Goal: Use online tool/utility: Utilize a website feature to perform a specific function

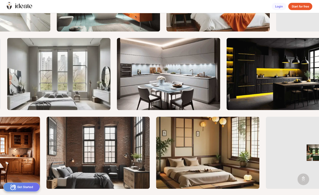
click at [23, 6] on icon at bounding box center [21, 6] width 3 height 3
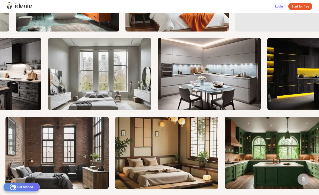
click at [11, 6] on icon at bounding box center [11, 8] width 2 height 4
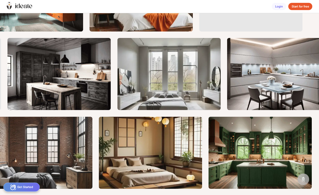
click at [11, 6] on icon at bounding box center [11, 8] width 2 height 4
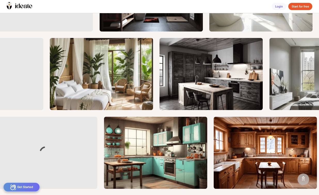
click at [301, 8] on div "Start for free" at bounding box center [300, 6] width 24 height 7
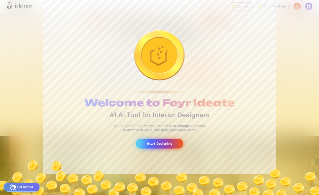
click at [165, 143] on div "Start Designing" at bounding box center [159, 143] width 47 height 10
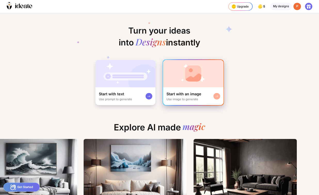
click at [195, 101] on div "Use image to generate" at bounding box center [182, 99] width 32 height 4
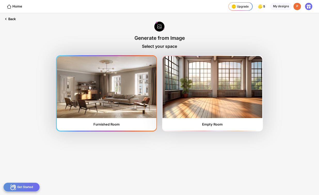
click at [130, 96] on img at bounding box center [107, 87] width 100 height 62
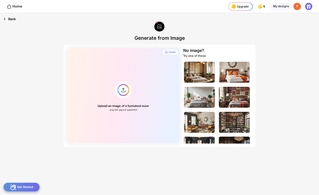
click at [14, 19] on div "Back" at bounding box center [9, 19] width 19 height 12
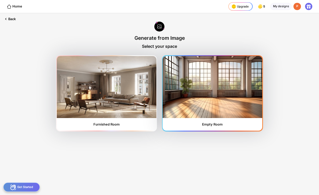
click at [197, 99] on img at bounding box center [212, 87] width 100 height 62
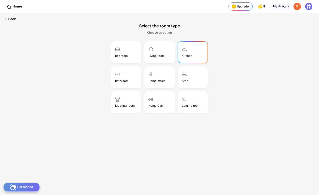
click at [191, 54] on div "Kitchen" at bounding box center [187, 56] width 11 height 4
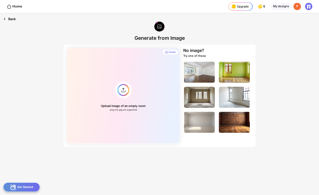
click at [12, 18] on div "Back" at bounding box center [9, 19] width 19 height 12
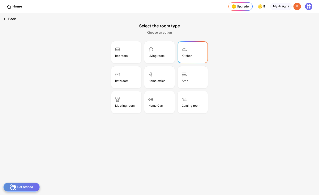
click at [13, 18] on div "Back" at bounding box center [9, 19] width 19 height 12
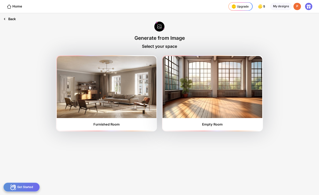
click at [13, 18] on div "Back" at bounding box center [9, 19] width 19 height 12
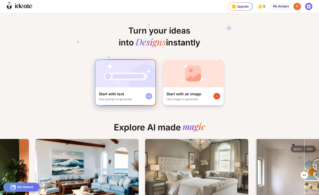
click at [117, 94] on div "Start with text Use prompt to generate" at bounding box center [115, 95] width 33 height 9
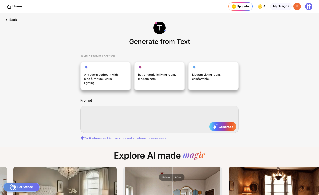
click at [95, 106] on textarea at bounding box center [159, 118] width 158 height 27
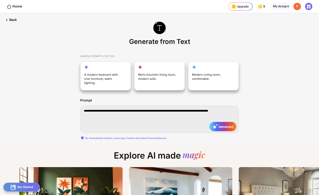
click at [107, 107] on textarea "**********" at bounding box center [159, 118] width 158 height 27
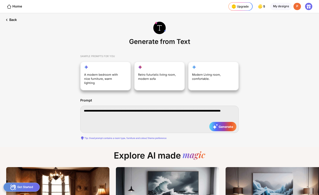
type textarea "**********"
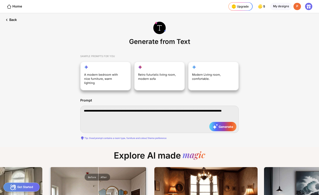
click at [120, 109] on textarea "**********" at bounding box center [159, 118] width 158 height 27
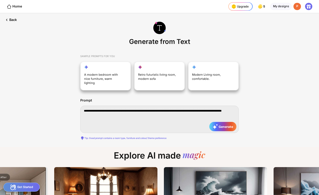
drag, startPoint x: 126, startPoint y: 111, endPoint x: 83, endPoint y: 106, distance: 42.9
click at [83, 106] on textarea "**********" at bounding box center [159, 118] width 158 height 27
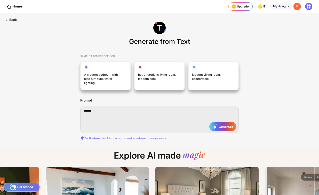
type textarea "******"
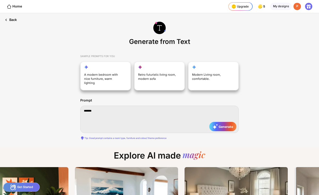
click at [12, 21] on div "Back" at bounding box center [10, 19] width 21 height 13
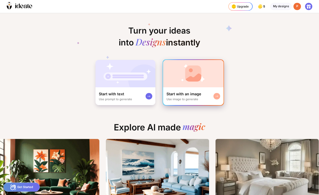
click at [182, 86] on img at bounding box center [193, 73] width 60 height 27
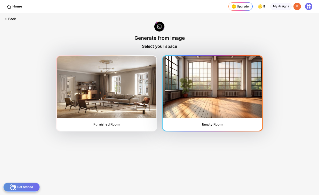
click at [239, 101] on img at bounding box center [212, 87] width 100 height 62
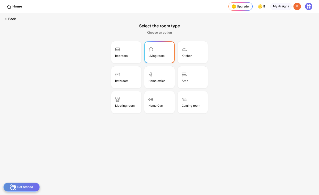
click at [156, 56] on div "Living room" at bounding box center [156, 56] width 16 height 4
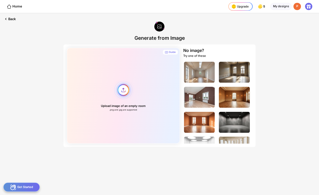
click at [123, 108] on div "Upload image of an empty room .png and .jpg are supported" at bounding box center [123, 96] width 113 height 96
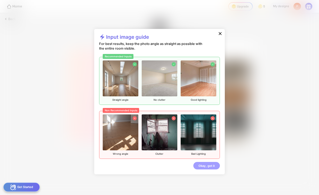
click at [209, 166] on div "Okay, got it" at bounding box center [206, 165] width 27 height 7
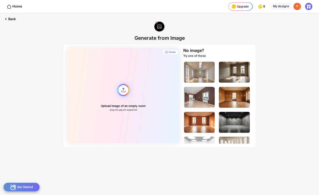
click at [125, 92] on div "Upload image of an empty room .png and .jpg are supported" at bounding box center [123, 96] width 113 height 96
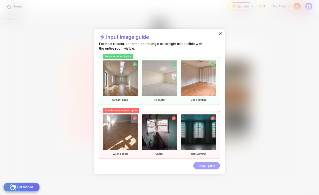
click at [208, 164] on div "Okay, got it" at bounding box center [206, 165] width 27 height 7
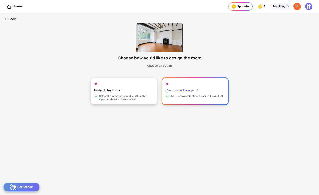
click at [190, 91] on div "Customize Design" at bounding box center [182, 90] width 34 height 8
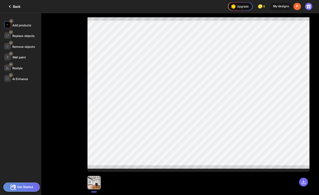
click at [27, 25] on div "Add products" at bounding box center [21, 25] width 19 height 4
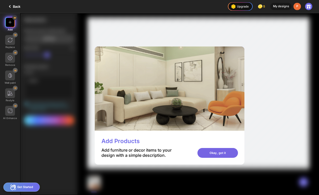
click at [238, 153] on div "Okay, got it" at bounding box center [217, 153] width 40 height 10
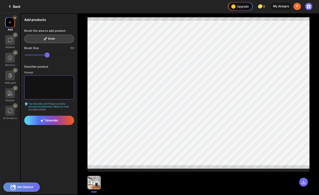
click at [34, 83] on textarea at bounding box center [49, 87] width 50 height 24
click at [57, 82] on textarea "**********" at bounding box center [49, 87] width 50 height 24
click at [49, 81] on textarea "**********" at bounding box center [49, 87] width 50 height 24
click at [28, 85] on textarea "**********" at bounding box center [49, 87] width 50 height 24
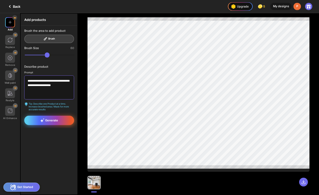
type textarea "**********"
click at [43, 120] on icon at bounding box center [42, 120] width 4 height 4
click at [52, 119] on span "Generate" at bounding box center [49, 120] width 18 height 4
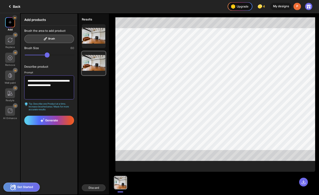
drag, startPoint x: 46, startPoint y: 89, endPoint x: 28, endPoint y: 82, distance: 19.5
click at [28, 82] on textarea "**********" at bounding box center [49, 87] width 50 height 24
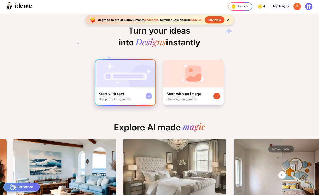
click at [135, 79] on img at bounding box center [125, 73] width 60 height 27
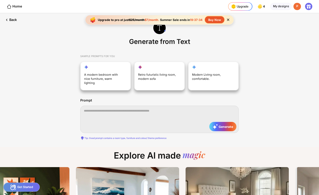
click at [115, 106] on textarea at bounding box center [159, 118] width 158 height 27
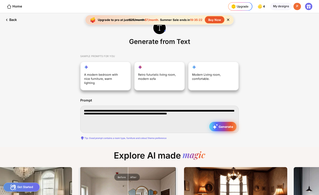
type textarea "**********"
click at [221, 124] on span "Generate" at bounding box center [223, 126] width 20 height 5
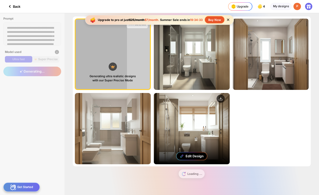
click at [183, 127] on div "Edit Design" at bounding box center [192, 128] width 76 height 71
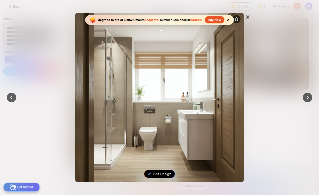
click at [164, 174] on div "Edit Design" at bounding box center [162, 174] width 18 height 4
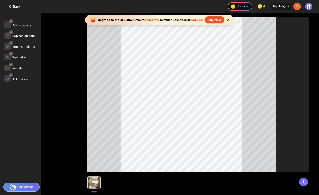
click at [18, 6] on div "Back" at bounding box center [14, 6] width 14 height 6
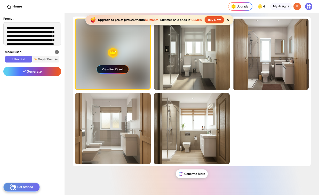
click at [219, 19] on div "Buy Now" at bounding box center [214, 19] width 19 height 7
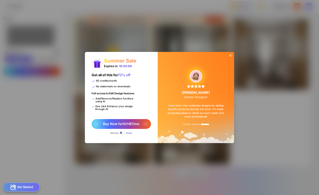
click at [121, 133] on span at bounding box center [121, 132] width 5 height 3
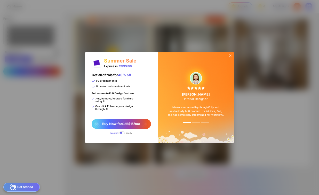
click at [121, 133] on span at bounding box center [121, 132] width 5 height 3
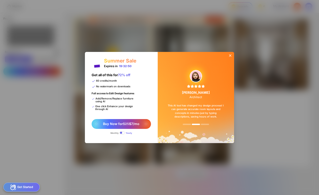
click at [122, 133] on span at bounding box center [121, 132] width 5 height 3
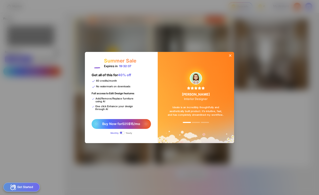
click at [230, 55] on icon at bounding box center [230, 55] width 2 height 2
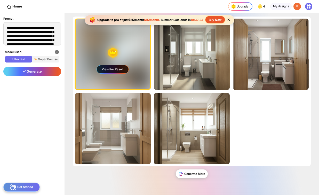
click at [195, 172] on div "Generate More" at bounding box center [192, 173] width 32 height 9
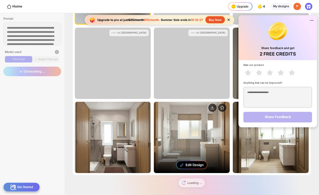
scroll to position [66, 0]
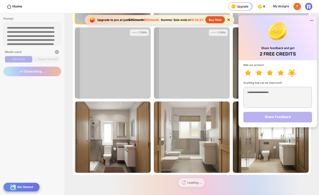
click at [290, 72] on icon at bounding box center [292, 73] width 6 height 6
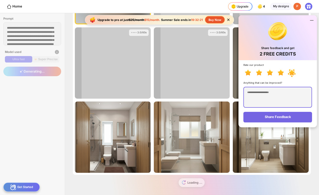
click at [260, 94] on textarea at bounding box center [277, 97] width 69 height 21
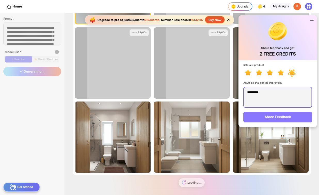
type textarea "**********"
click at [270, 117] on div "Share Feedback" at bounding box center [277, 117] width 69 height 11
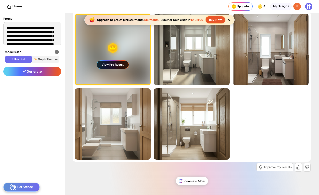
scroll to position [4, 0]
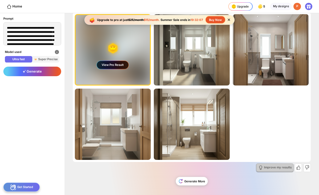
click at [274, 167] on div "Improve my results" at bounding box center [278, 167] width 28 height 3
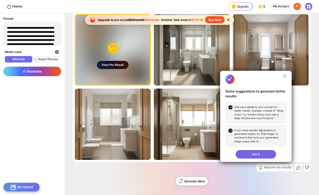
click at [254, 154] on div "Got it" at bounding box center [255, 154] width 40 height 9
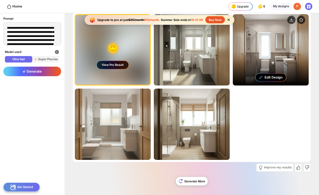
click at [274, 69] on div "Edit Design" at bounding box center [271, 49] width 76 height 71
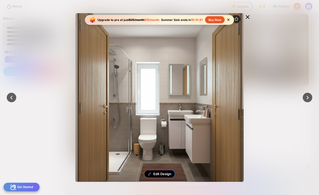
click at [168, 173] on div "Edit Design" at bounding box center [162, 174] width 18 height 4
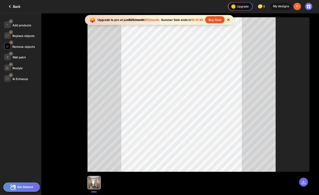
click at [29, 47] on div "Remove objects" at bounding box center [23, 47] width 22 height 4
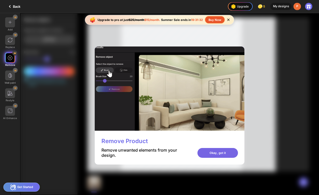
click at [238, 153] on div "Okay, got it" at bounding box center [217, 153] width 40 height 10
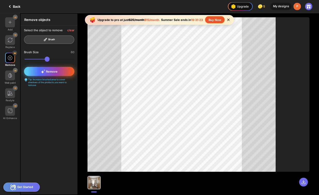
click at [59, 71] on div "Remove" at bounding box center [49, 71] width 51 height 9
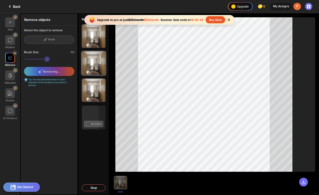
click at [11, 61] on div at bounding box center [10, 58] width 10 height 10
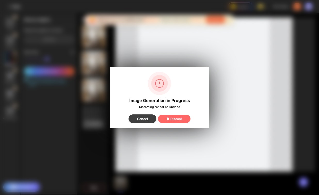
click at [150, 119] on div "Cancel" at bounding box center [142, 118] width 28 height 9
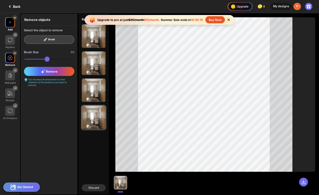
click at [10, 24] on img at bounding box center [10, 22] width 4 height 4
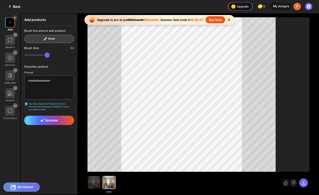
click at [11, 24] on img at bounding box center [10, 22] width 4 height 4
click at [34, 83] on textarea at bounding box center [49, 87] width 50 height 24
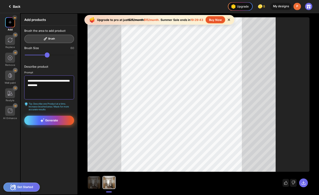
type textarea "**********"
click at [47, 118] on span "Generate" at bounding box center [49, 120] width 18 height 4
click at [52, 123] on div "Generate" at bounding box center [49, 120] width 50 height 9
click at [59, 119] on div "Generate" at bounding box center [49, 120] width 50 height 9
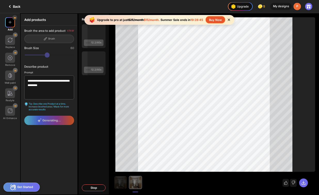
click at [229, 20] on icon at bounding box center [228, 20] width 2 height 2
